Goal: Information Seeking & Learning: Learn about a topic

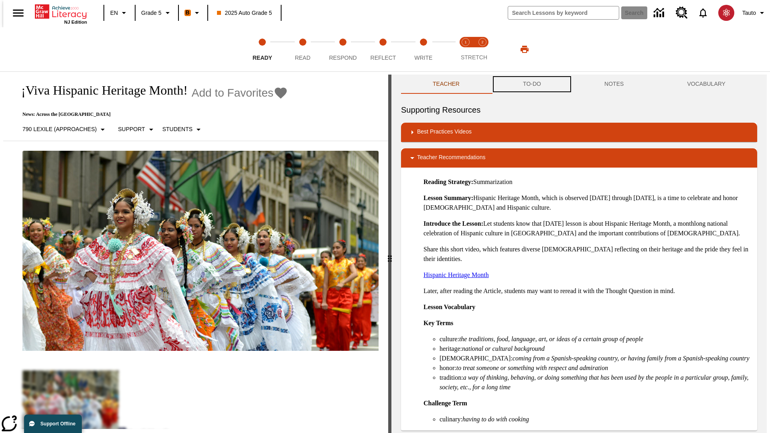
click at [531, 84] on button "TO-DO" at bounding box center [531, 84] width 81 height 19
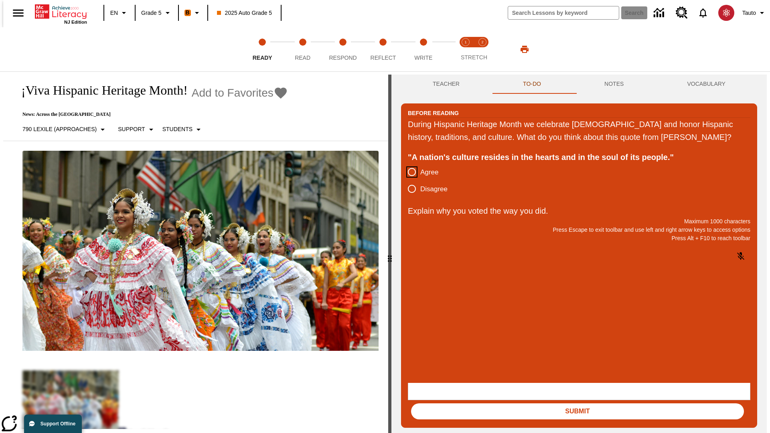
click at [408, 180] on input "Agree" at bounding box center [411, 172] width 17 height 17
radio input "true"
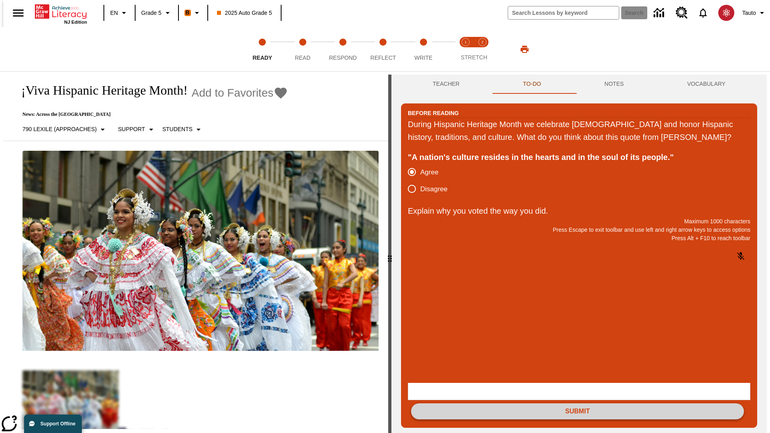
click at [577, 403] on button "Submit" at bounding box center [577, 411] width 333 height 16
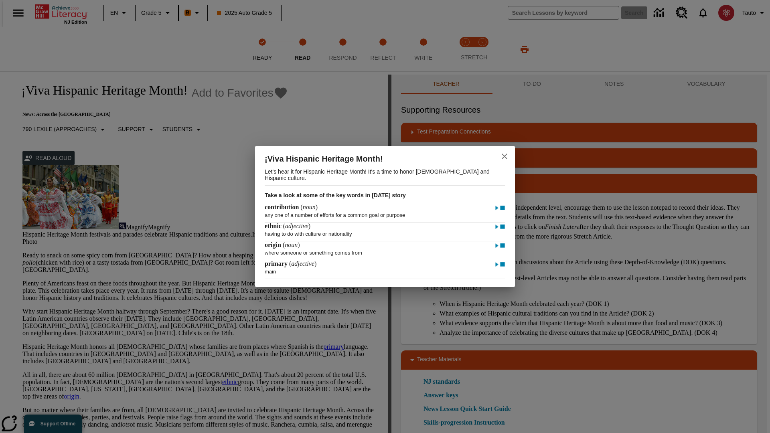
click at [504, 155] on icon "close" at bounding box center [504, 157] width 6 height 6
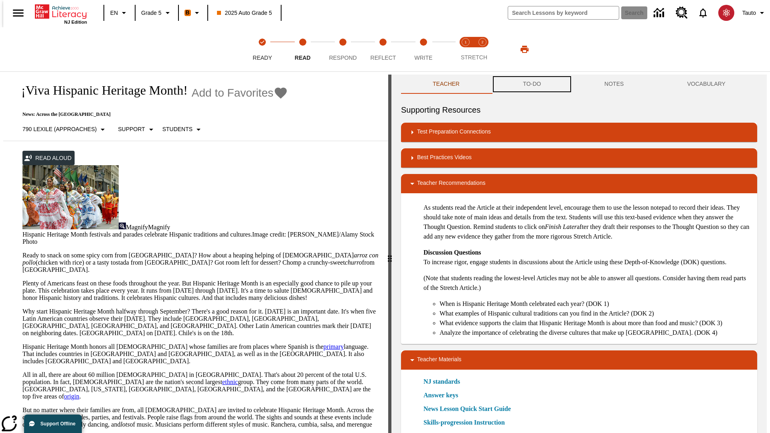
scroll to position [0, 0]
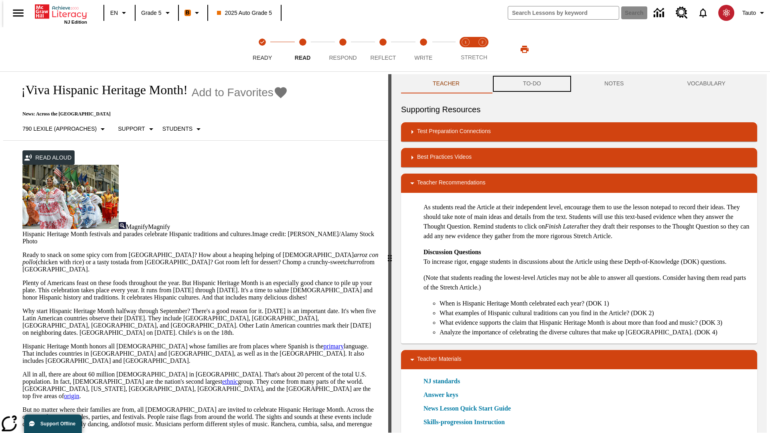
click at [531, 84] on button "TO-DO" at bounding box center [531, 83] width 81 height 19
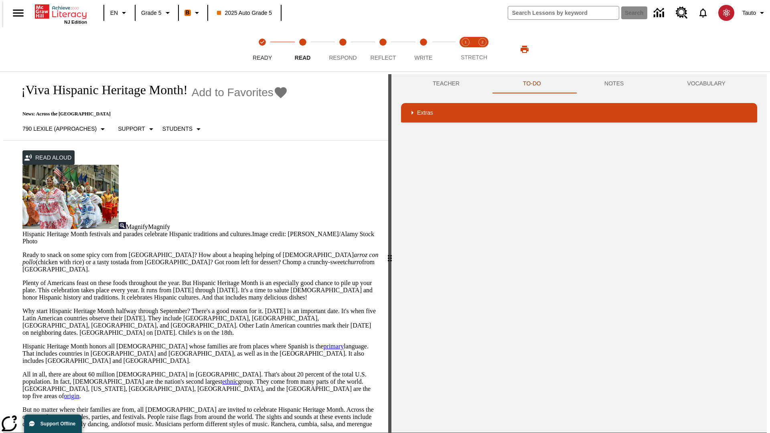
scroll to position [95, 0]
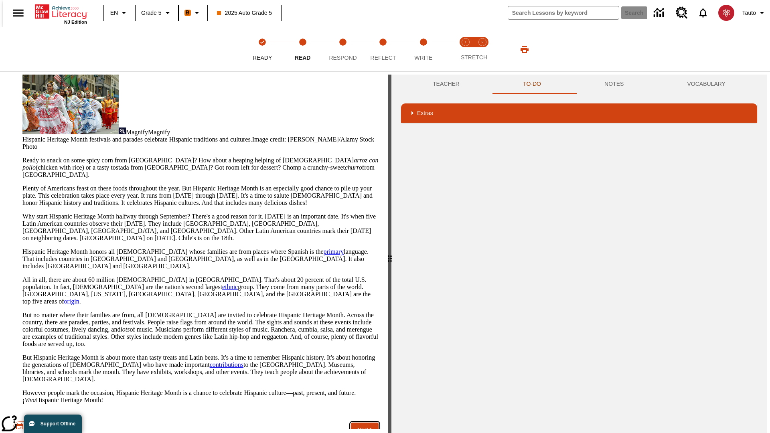
click at [361, 422] on button "Next" at bounding box center [365, 429] width 28 height 15
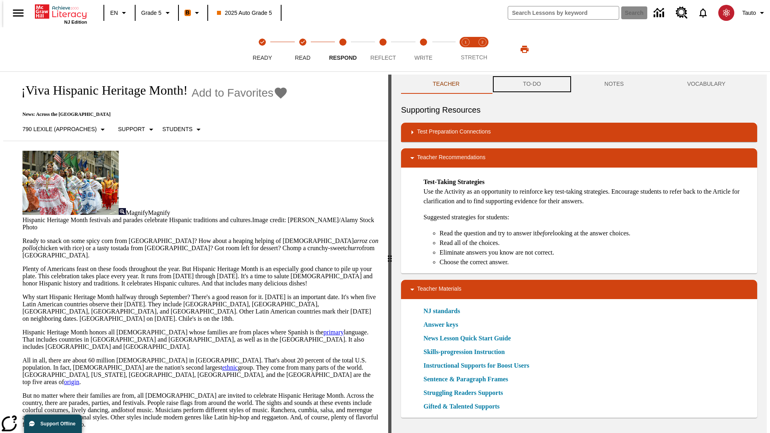
scroll to position [0, 0]
click at [531, 84] on button "TO-DO" at bounding box center [531, 83] width 81 height 19
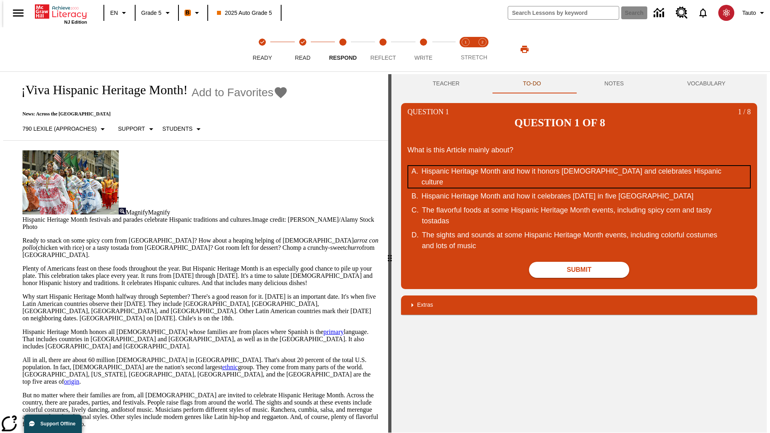
click at [579, 166] on div "Hispanic Heritage Month and how it honors Hispanic Americans and celebrates His…" at bounding box center [573, 177] width 305 height 22
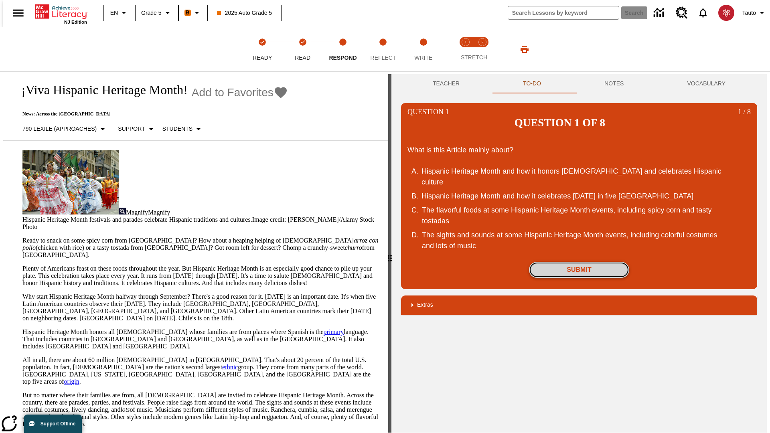
click at [579, 262] on button "Submit" at bounding box center [579, 270] width 100 height 16
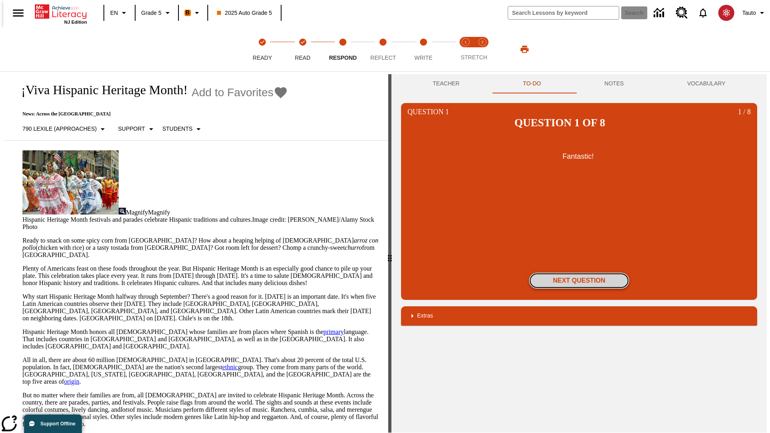
click at [579, 273] on button "Next Question" at bounding box center [579, 281] width 100 height 16
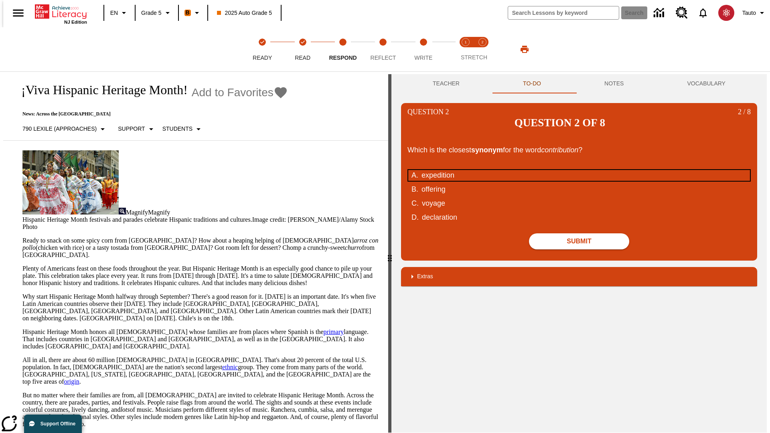
click at [579, 170] on div "expedition" at bounding box center [573, 175] width 305 height 11
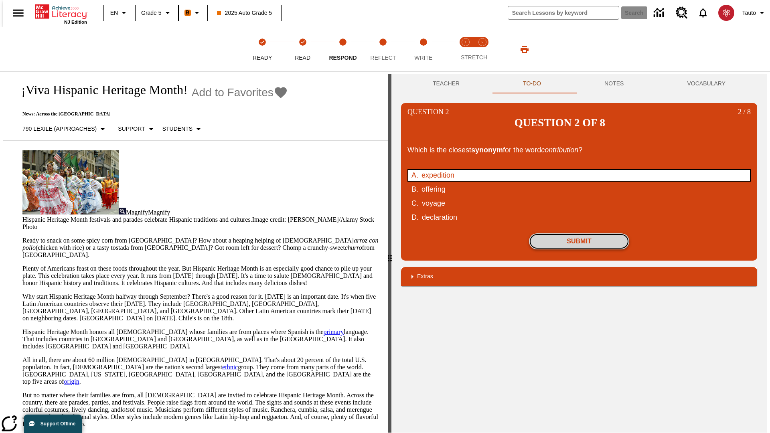
click at [579, 233] on button "Submit" at bounding box center [579, 241] width 100 height 16
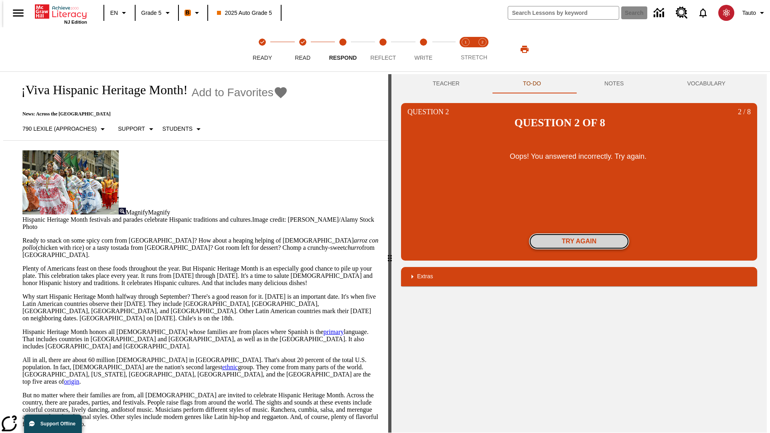
click at [579, 233] on button "Try again" at bounding box center [579, 241] width 100 height 16
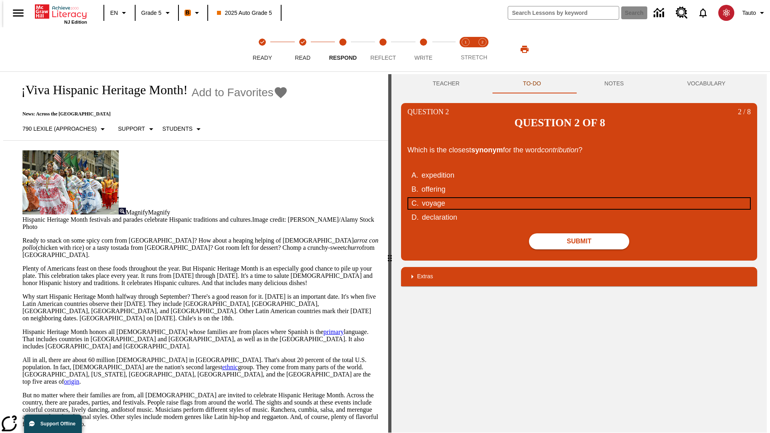
click at [579, 198] on div "voyage" at bounding box center [574, 203] width 305 height 11
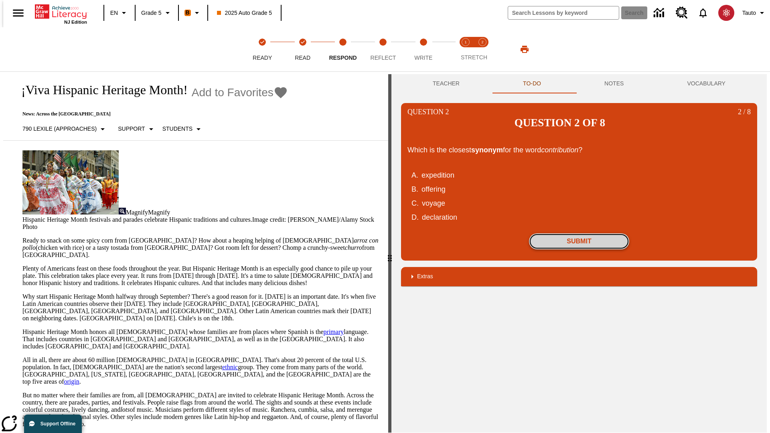
click at [579, 233] on button "Submit" at bounding box center [579, 241] width 100 height 16
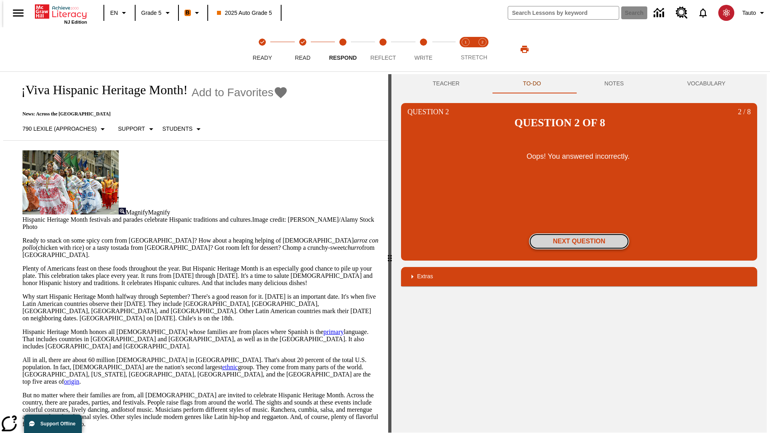
click at [579, 233] on button "Next Question" at bounding box center [579, 241] width 100 height 16
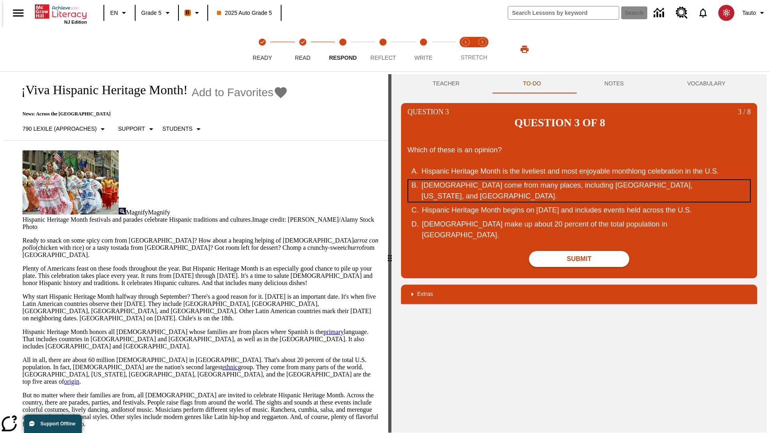
click at [579, 180] on div "Hispanic Americans come from many places, including Mexico, Puerto Rico, and Cu…" at bounding box center [573, 191] width 305 height 22
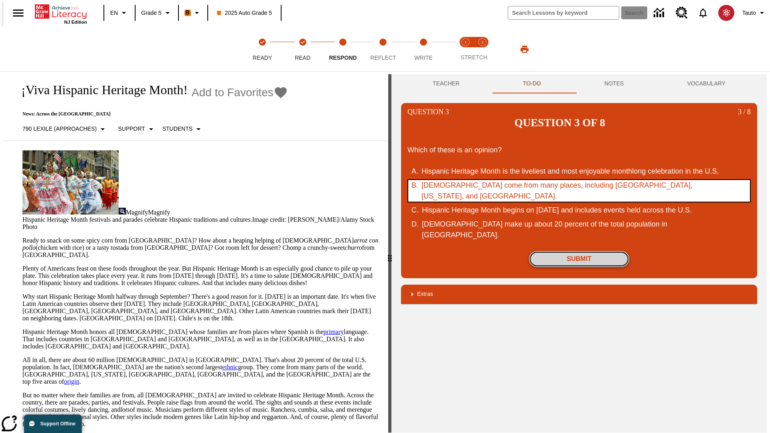
click at [579, 251] on button "Submit" at bounding box center [579, 259] width 100 height 16
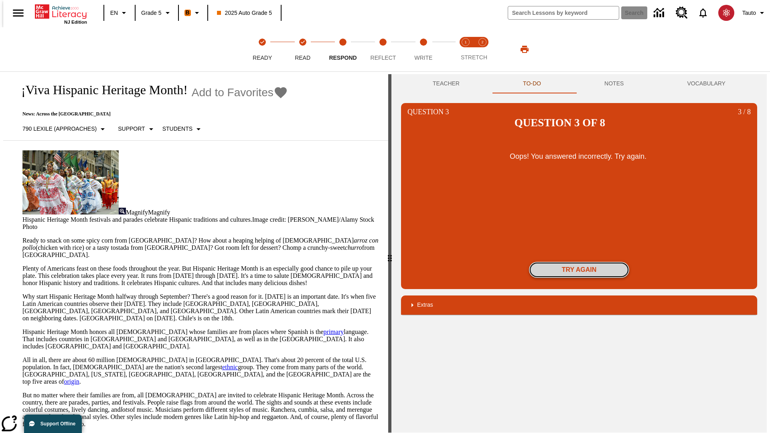
click at [579, 262] on button "Try again" at bounding box center [579, 270] width 100 height 16
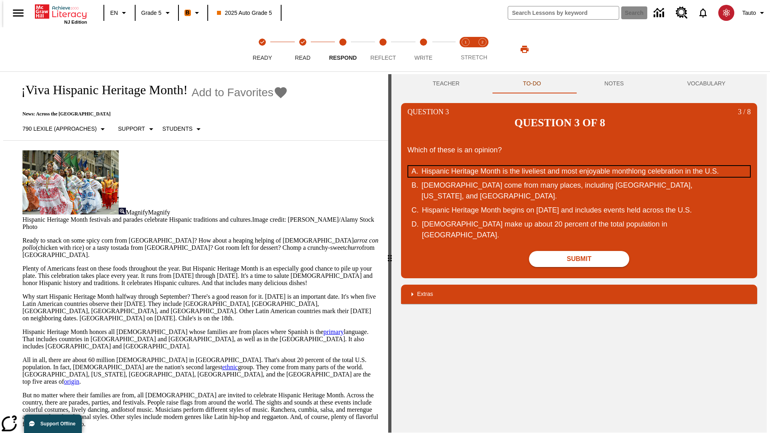
click at [579, 166] on div "Hispanic Heritage Month is the liveliest and most enjoyable monthlong celebrati…" at bounding box center [573, 171] width 305 height 11
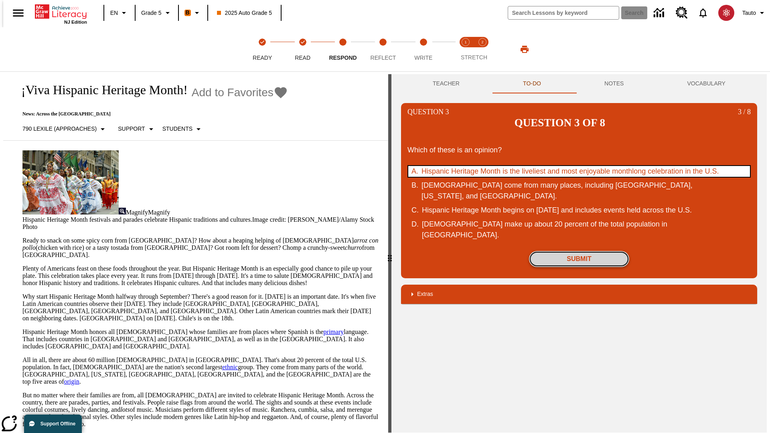
click at [579, 251] on button "Submit" at bounding box center [579, 259] width 100 height 16
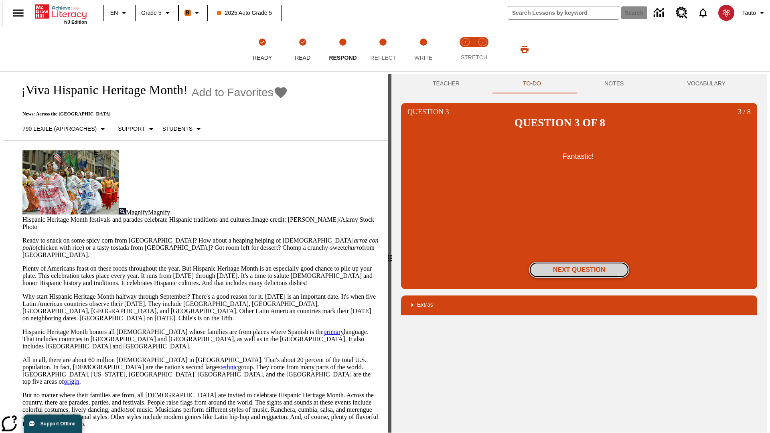
click at [579, 262] on button "Next Question" at bounding box center [579, 270] width 100 height 16
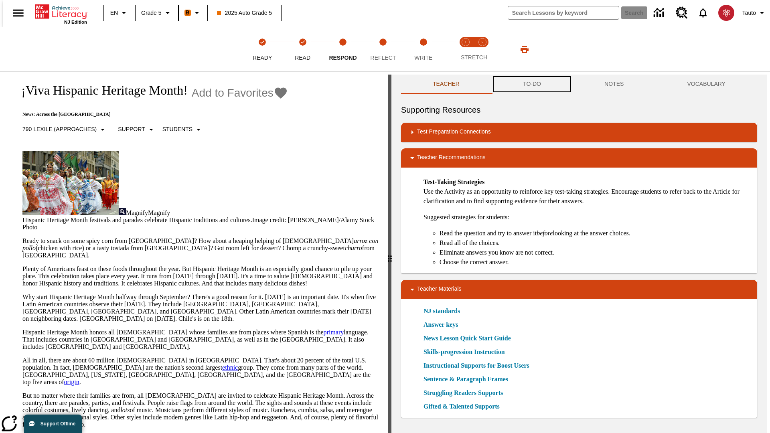
click at [531, 84] on button "TO-DO" at bounding box center [531, 84] width 81 height 19
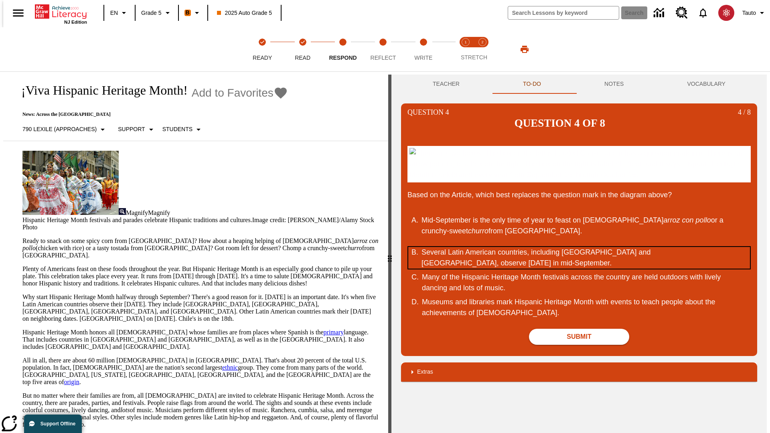
click at [579, 257] on div "Several Latin American countries, including Costa Rica and Chile, observe Indep…" at bounding box center [573, 258] width 305 height 22
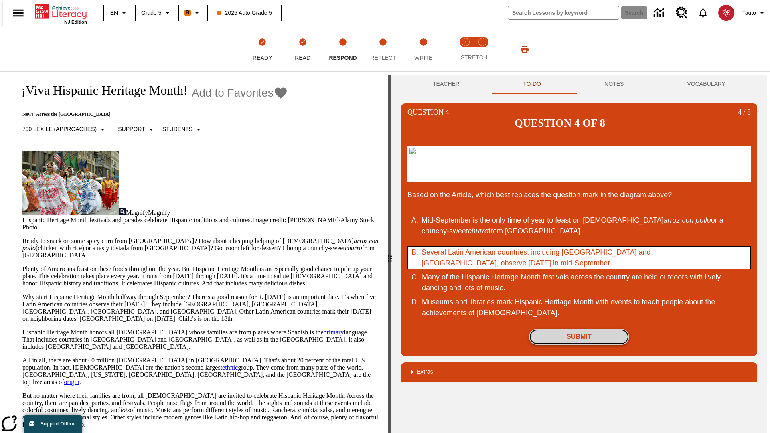
click at [579, 336] on button "Submit" at bounding box center [579, 337] width 100 height 16
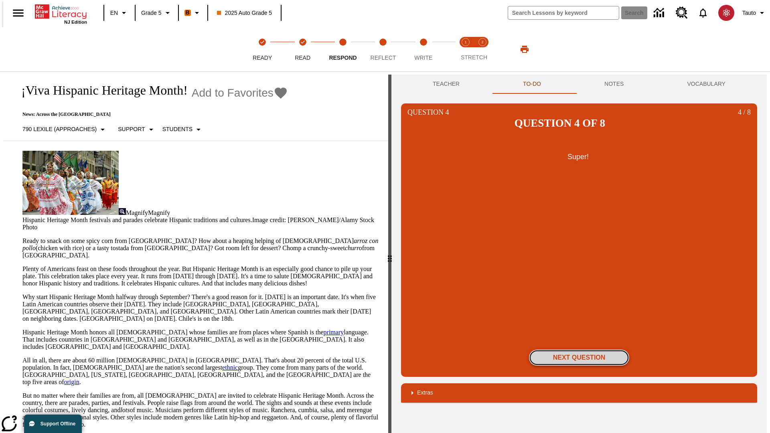
click at [579, 350] on button "Next Question" at bounding box center [579, 358] width 100 height 16
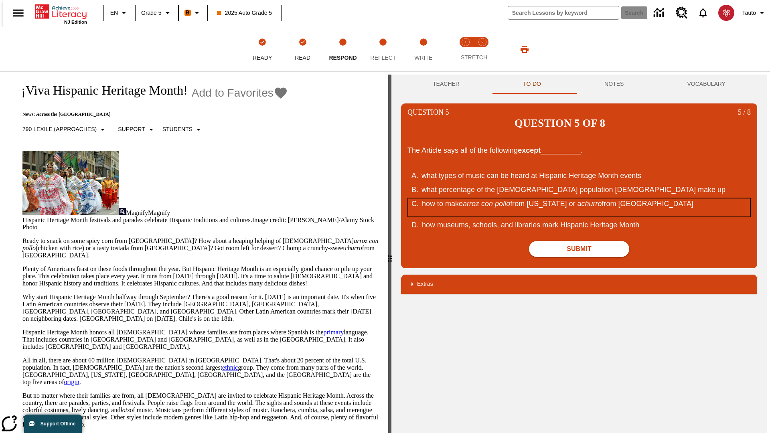
click at [579, 198] on div "how to make arroz con pollo from Puerto Rico or a churro from Spain" at bounding box center [574, 207] width 305 height 18
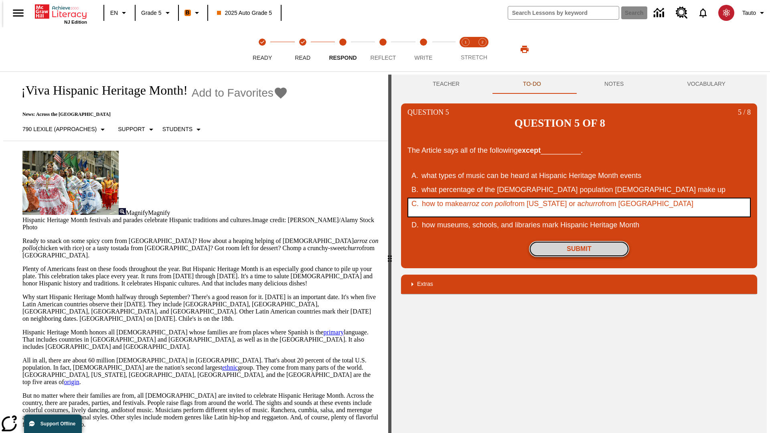
click at [579, 241] on button "Submit" at bounding box center [579, 249] width 100 height 16
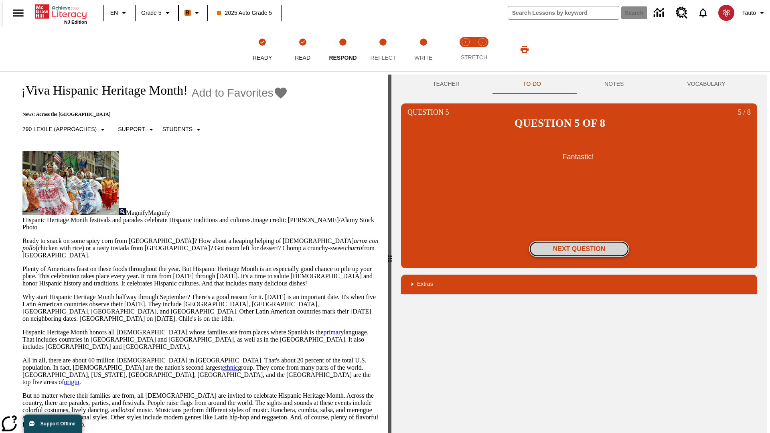
click at [579, 241] on button "Next Question" at bounding box center [579, 249] width 100 height 16
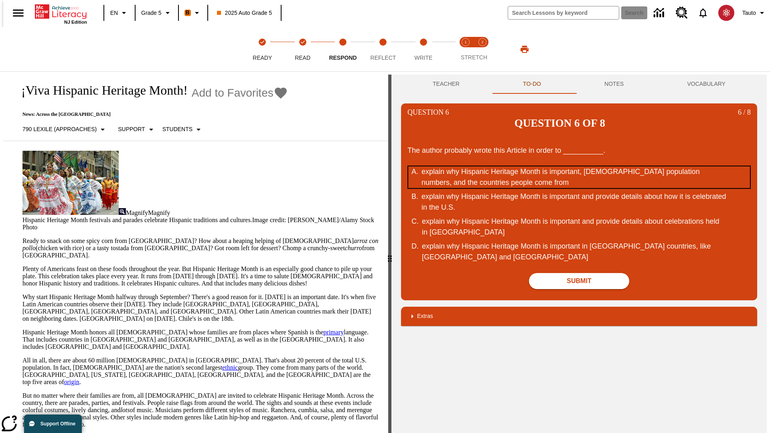
click at [579, 166] on div "explain why Hispanic Heritage Month is important, Hispanic population numbers, …" at bounding box center [573, 177] width 305 height 22
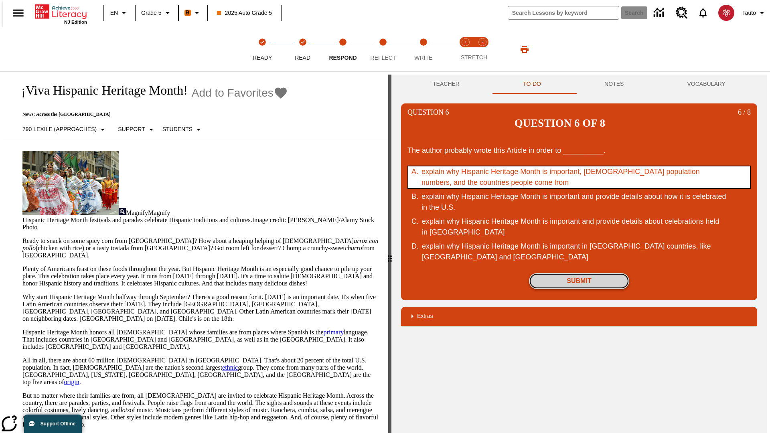
click at [579, 273] on button "Submit" at bounding box center [579, 281] width 100 height 16
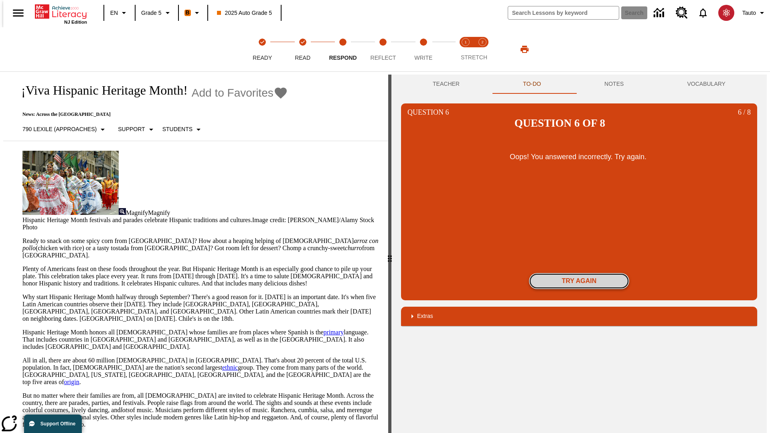
click at [579, 273] on button "Try again" at bounding box center [579, 281] width 100 height 16
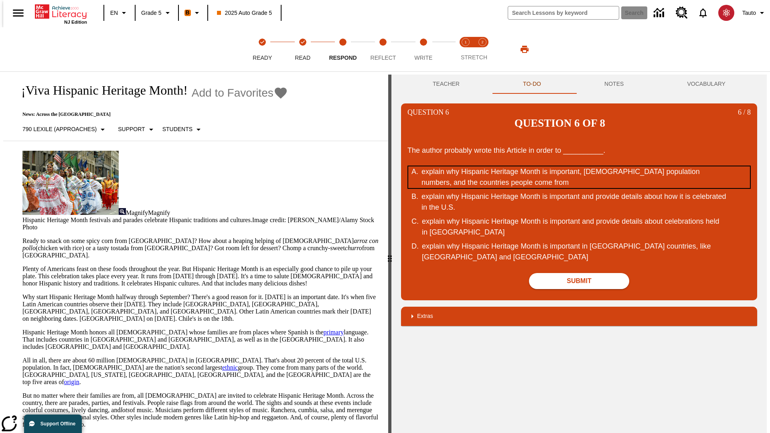
click at [579, 166] on div "explain why Hispanic Heritage Month is important, Hispanic population numbers, …" at bounding box center [573, 177] width 305 height 22
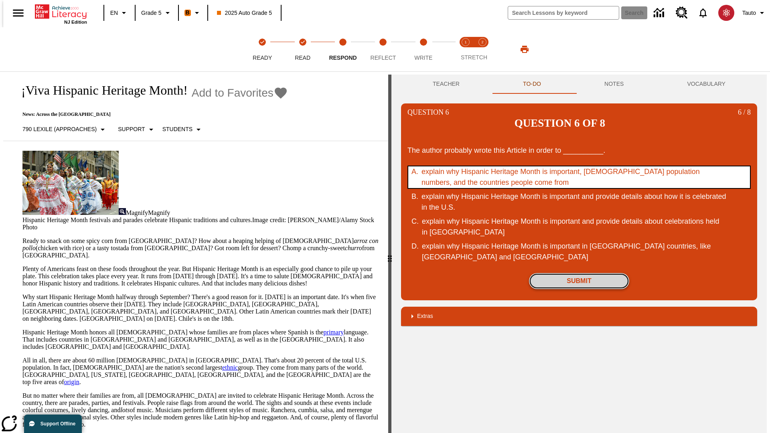
click at [579, 273] on button "Submit" at bounding box center [579, 281] width 100 height 16
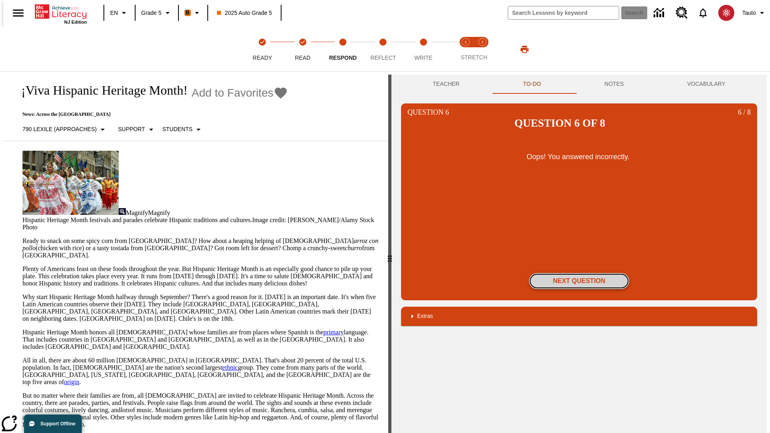
click at [579, 273] on button "Next Question" at bounding box center [579, 281] width 100 height 16
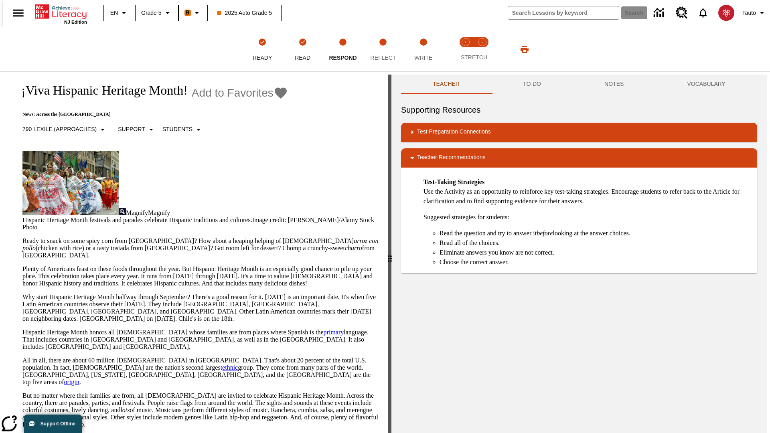
click at [531, 84] on button "TO-DO" at bounding box center [531, 84] width 81 height 19
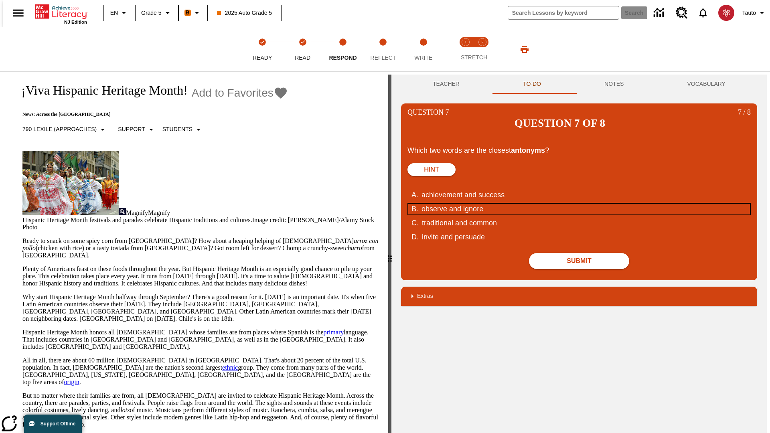
click at [579, 204] on div "observe and ignore" at bounding box center [573, 209] width 305 height 11
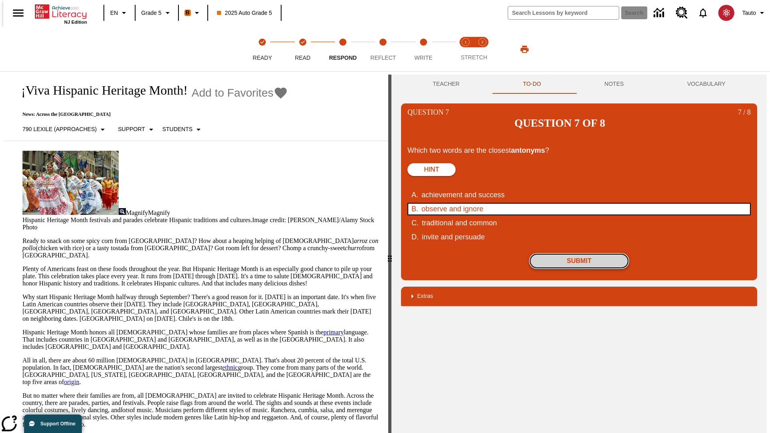
click at [579, 253] on button "Submit" at bounding box center [579, 261] width 100 height 16
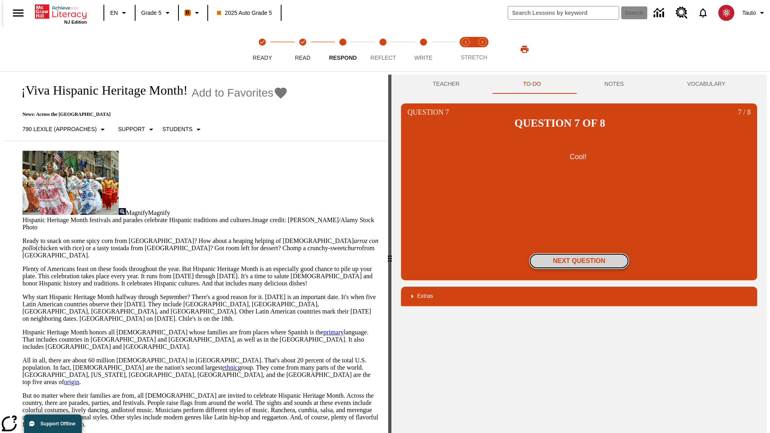
click at [579, 253] on button "Next Question" at bounding box center [579, 261] width 100 height 16
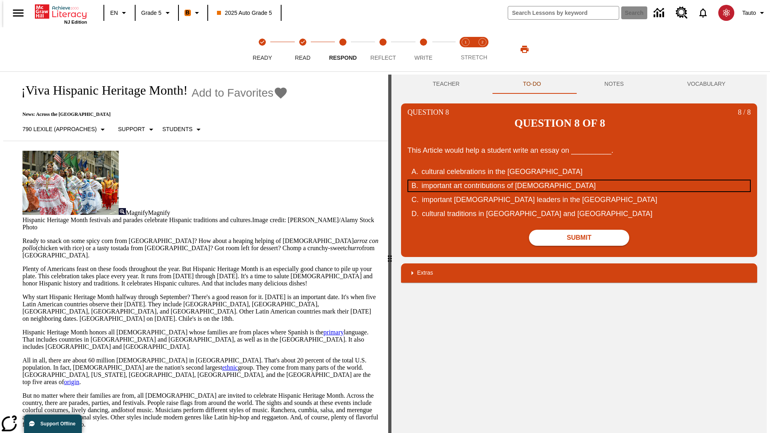
click at [579, 180] on div "important art contributions of [DEMOGRAPHIC_DATA]" at bounding box center [573, 185] width 305 height 11
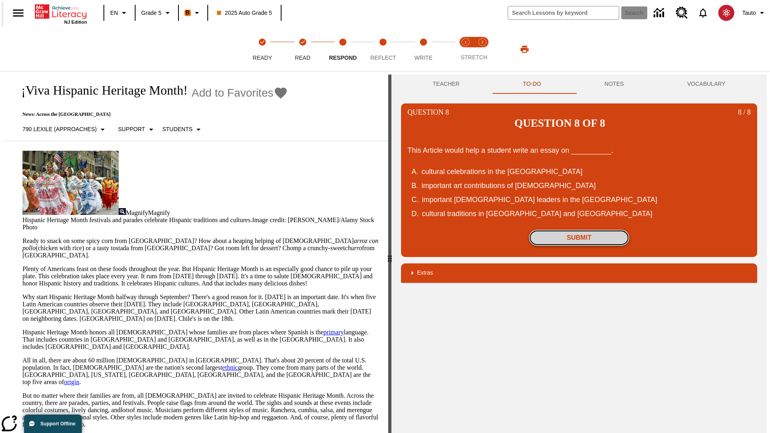
click at [579, 230] on button "Submit" at bounding box center [579, 238] width 100 height 16
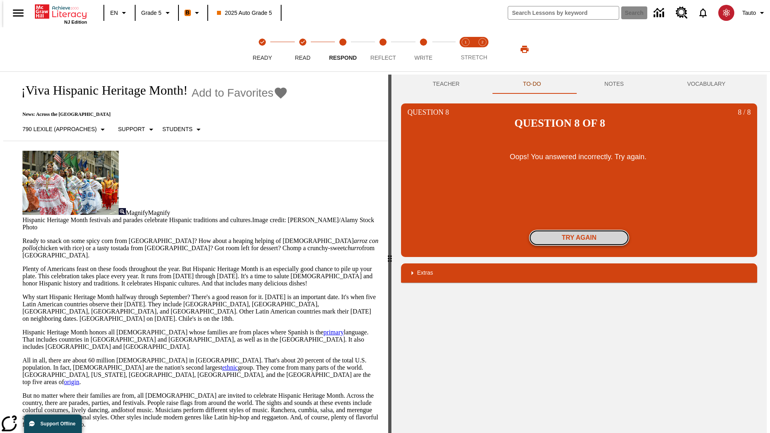
click at [579, 230] on button "Try again" at bounding box center [579, 238] width 100 height 16
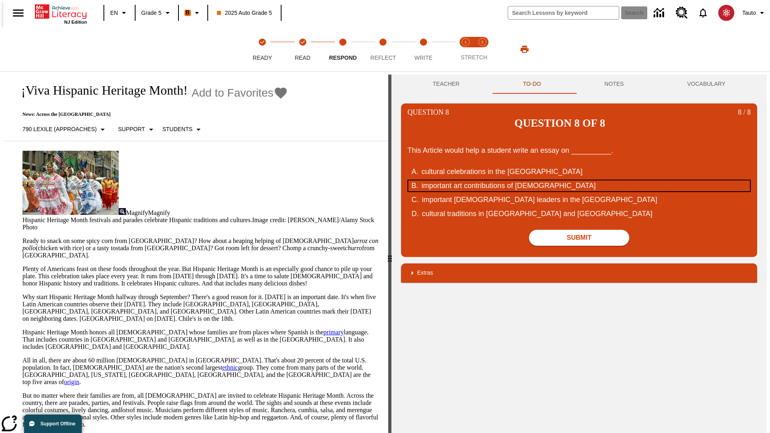
click at [579, 180] on div "important art contributions of [DEMOGRAPHIC_DATA]" at bounding box center [573, 185] width 305 height 11
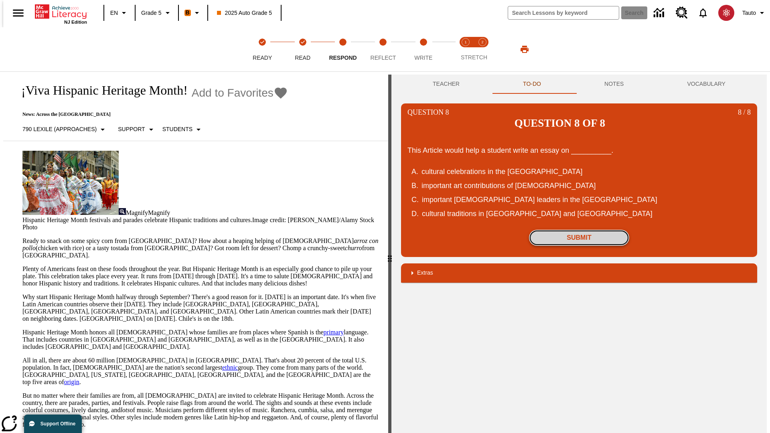
click at [579, 230] on button "Submit" at bounding box center [579, 238] width 100 height 16
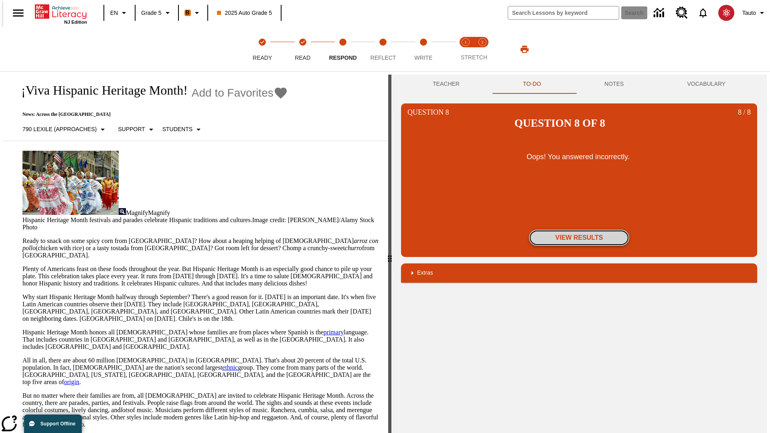
click at [579, 230] on button "View Results" at bounding box center [579, 238] width 100 height 16
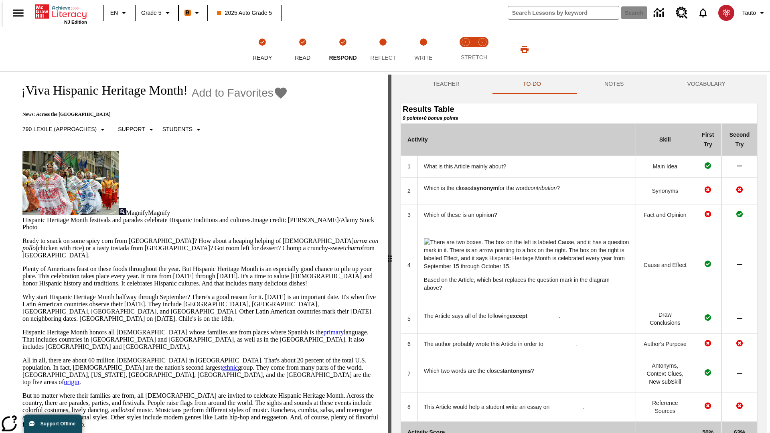
scroll to position [83, 0]
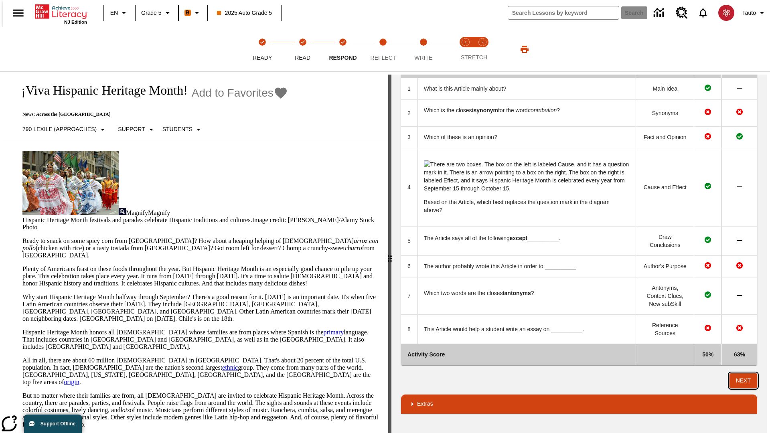
click at [746, 380] on button "Next" at bounding box center [743, 380] width 28 height 15
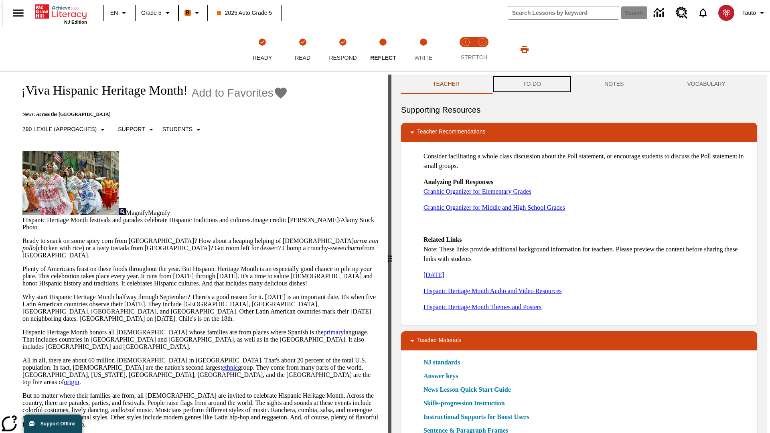
click at [531, 84] on button "TO-DO" at bounding box center [531, 84] width 81 height 19
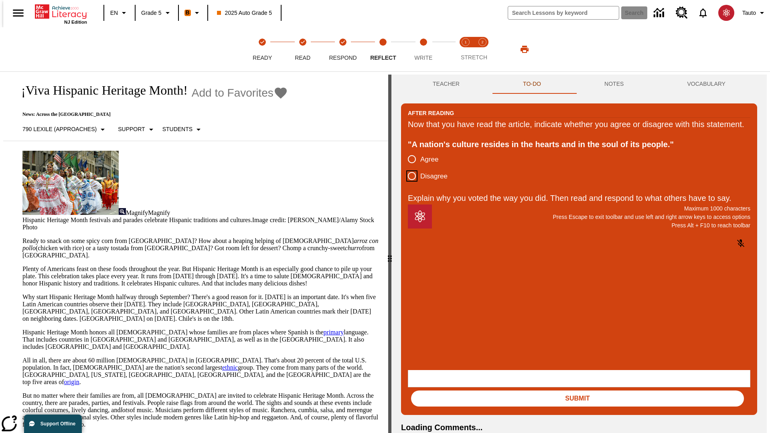
click at [408, 184] on input "Disagree" at bounding box center [411, 176] width 17 height 17
radio input "true"
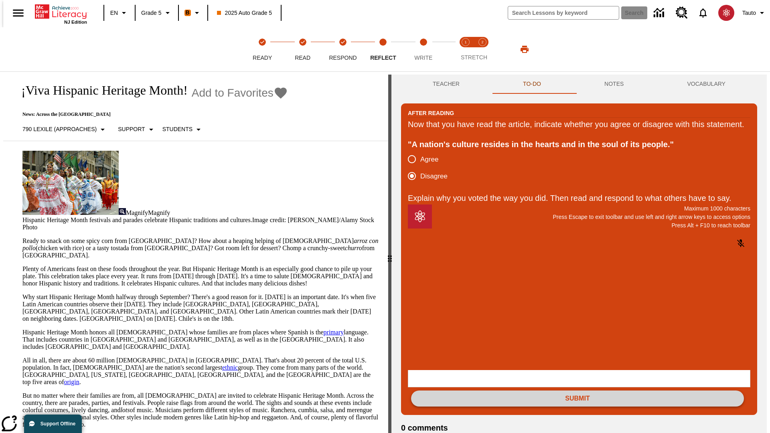
click at [577, 390] on button "Submit" at bounding box center [577, 398] width 333 height 16
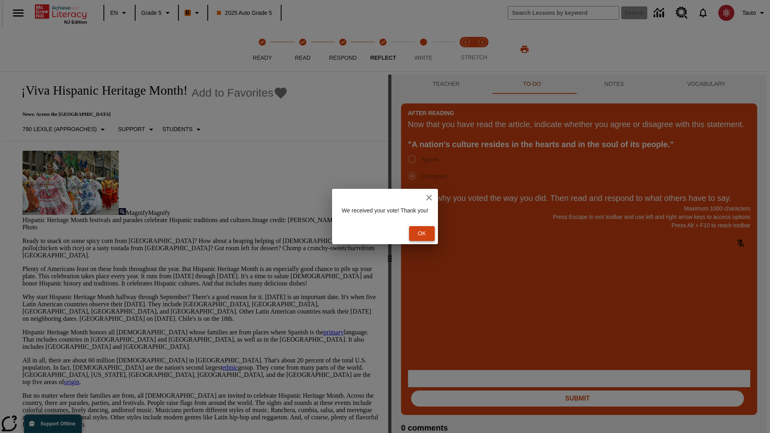
click at [425, 233] on button "Ok" at bounding box center [422, 233] width 26 height 15
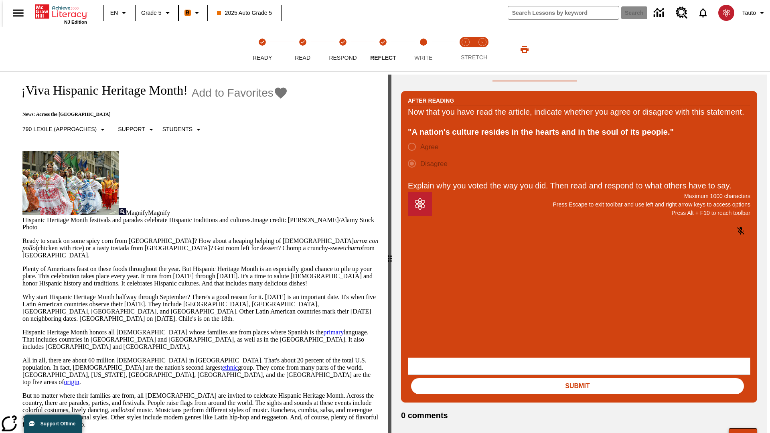
click at [746, 428] on button "Next" at bounding box center [742, 435] width 28 height 15
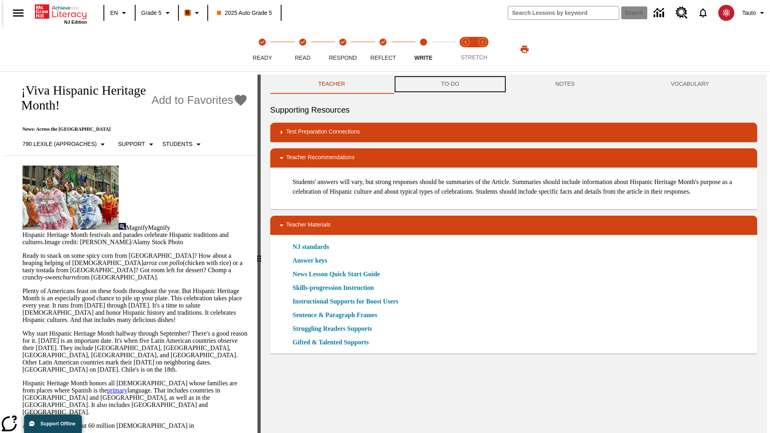
scroll to position [0, 0]
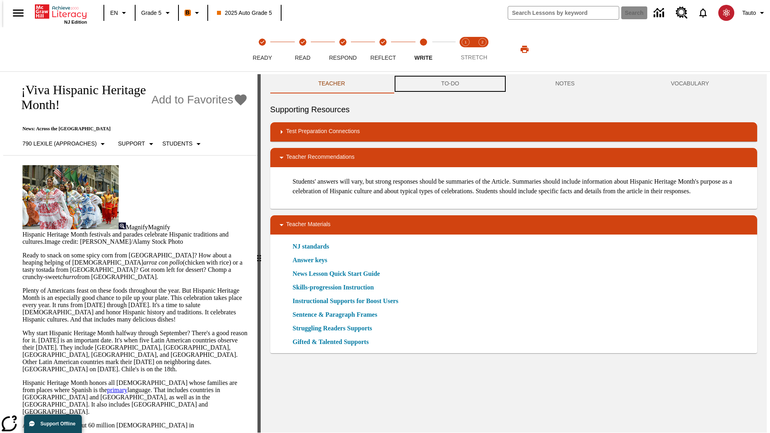
click at [449, 84] on button "TO-DO" at bounding box center [450, 83] width 114 height 19
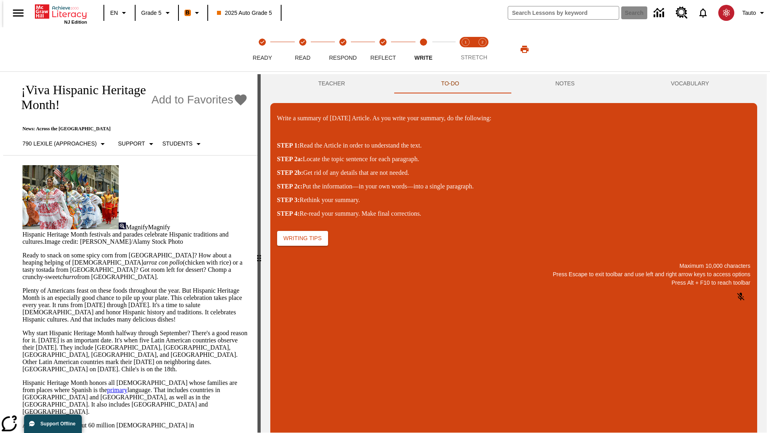
scroll to position [0, 0]
click at [394, 400] on p "\a\9Write a summary of today's Article. As you write your summary, do the follo…" at bounding box center [337, 399] width 114 height 7
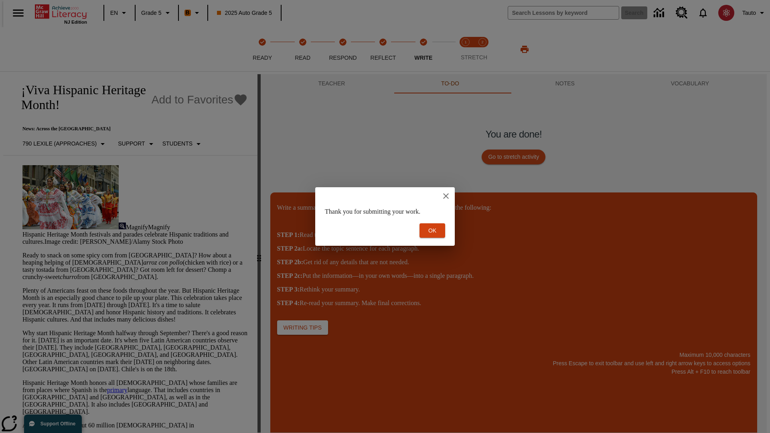
scroll to position [0, 0]
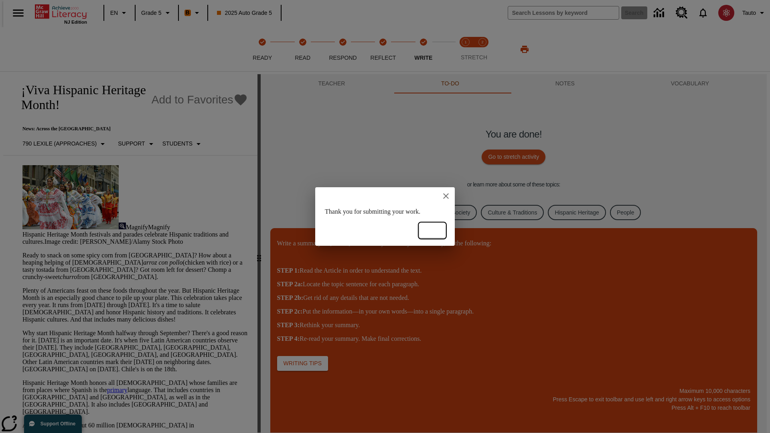
click at [432, 230] on button "Ok" at bounding box center [432, 230] width 26 height 15
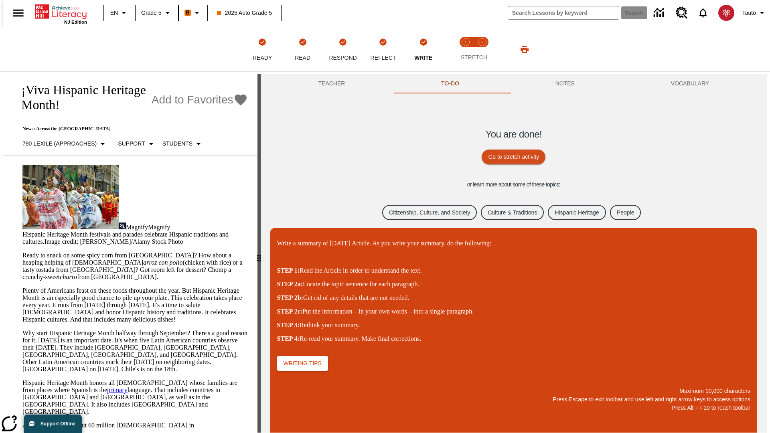
click at [424, 212] on link "Citizenship, Culture, and Society" at bounding box center [429, 213] width 95 height 16
